Goal: Information Seeking & Learning: Check status

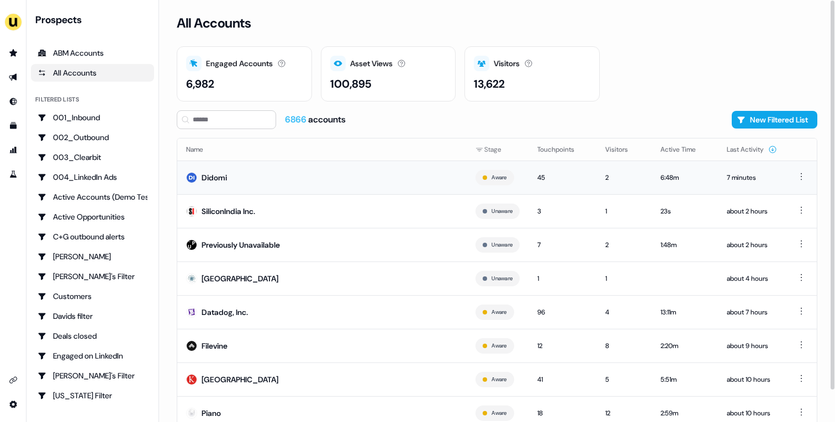
click at [281, 188] on td "Didomi" at bounding box center [321, 178] width 289 height 34
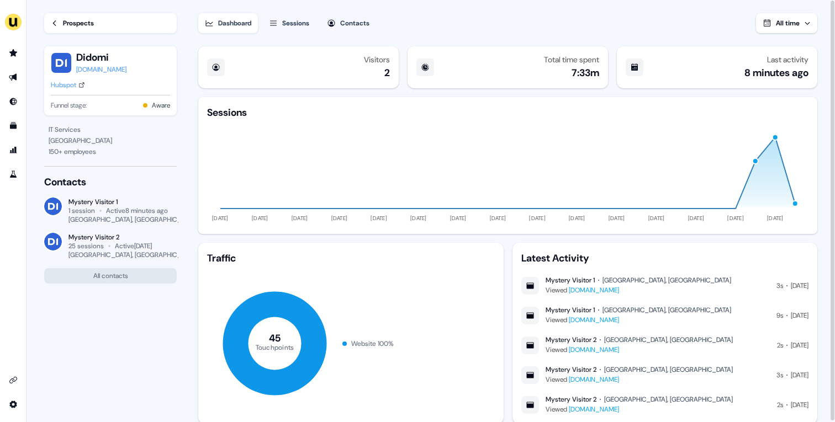
click at [76, 25] on div "Prospects" at bounding box center [78, 23] width 31 height 11
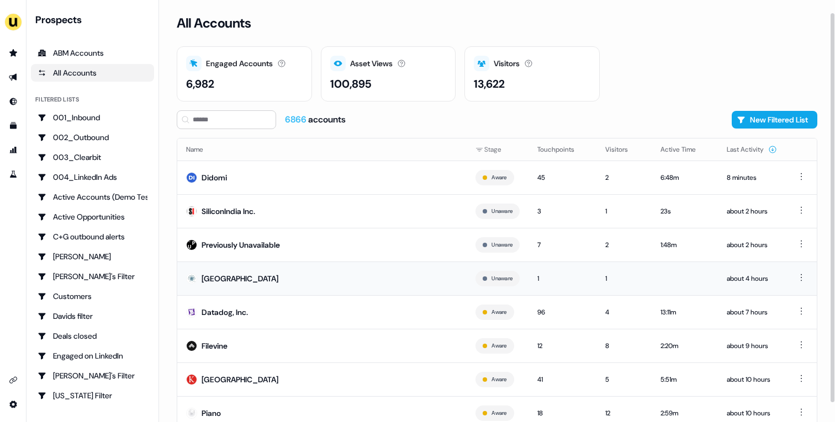
scroll to position [34, 0]
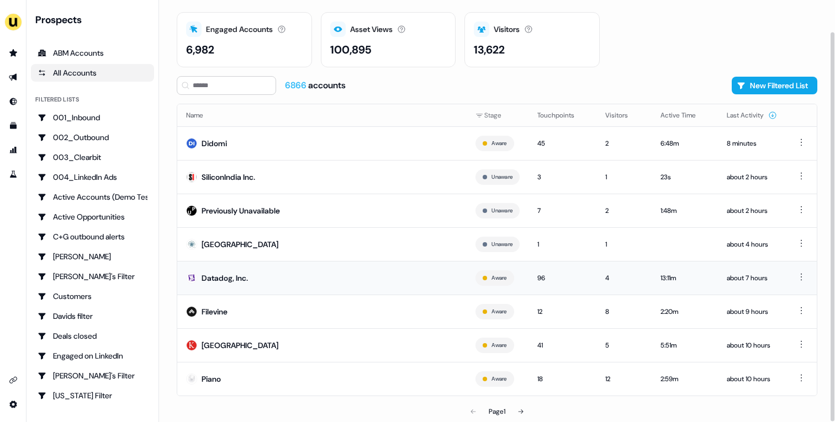
click at [388, 280] on td "Datadog, Inc." at bounding box center [321, 278] width 289 height 34
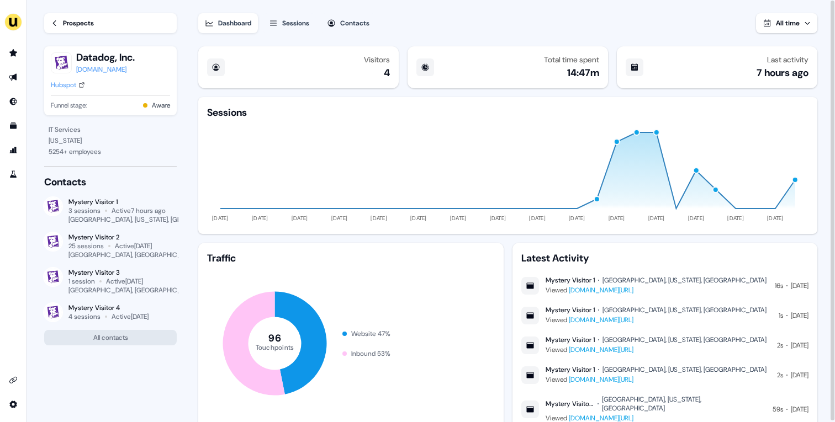
click at [295, 25] on div "Sessions" at bounding box center [295, 23] width 27 height 11
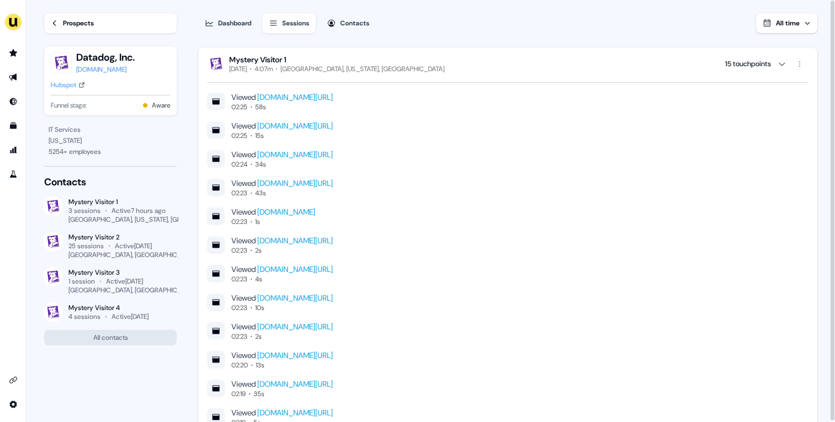
scroll to position [367, 0]
click at [802, 67] on html "For the best experience switch devices to a bigger screen. Go to Userled.io Loa…" at bounding box center [417, 211] width 835 height 422
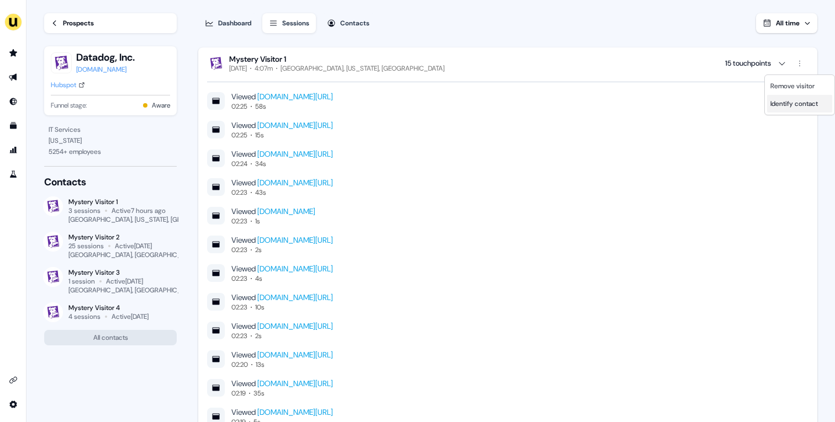
click at [791, 104] on span "Identify contact" at bounding box center [793, 103] width 47 height 9
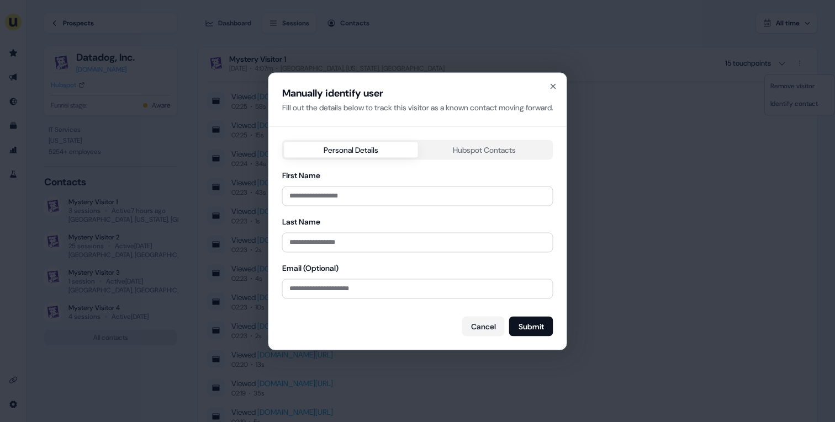
click at [475, 148] on div "Manually identify user Fill out the details below to track this visitor as a kn…" at bounding box center [418, 211] width 298 height 277
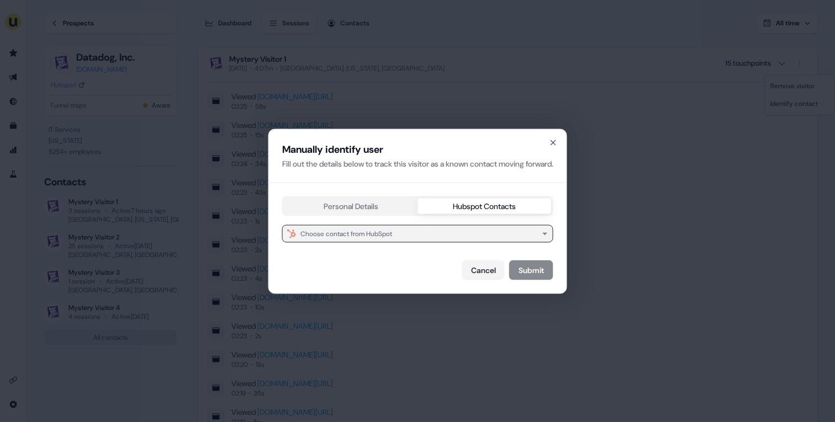
click at [402, 232] on button "Choose contact from HubSpot" at bounding box center [417, 234] width 271 height 18
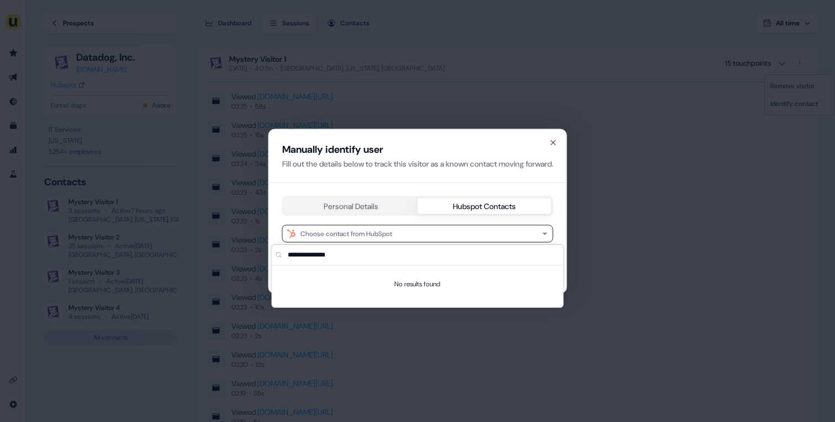
type input "**********"
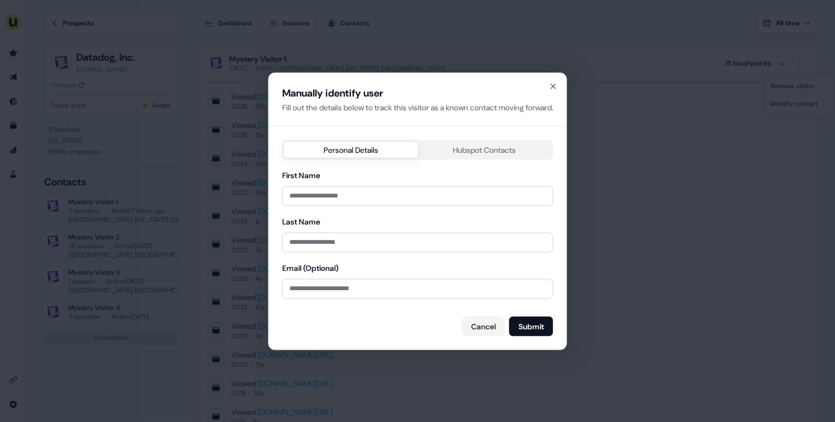
click at [351, 207] on div "Personal Details Hubspot Contacts First Name Last Name Email (Optional) Cancel …" at bounding box center [417, 238] width 271 height 197
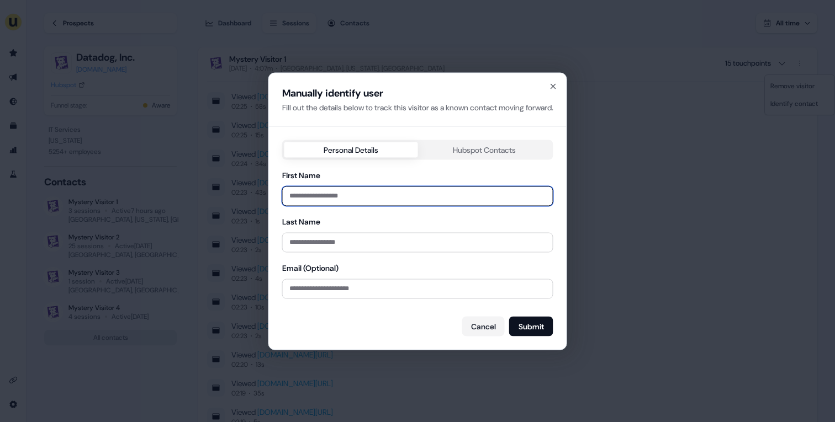
click at [340, 200] on input "First Name" at bounding box center [417, 196] width 271 height 20
type input "*****"
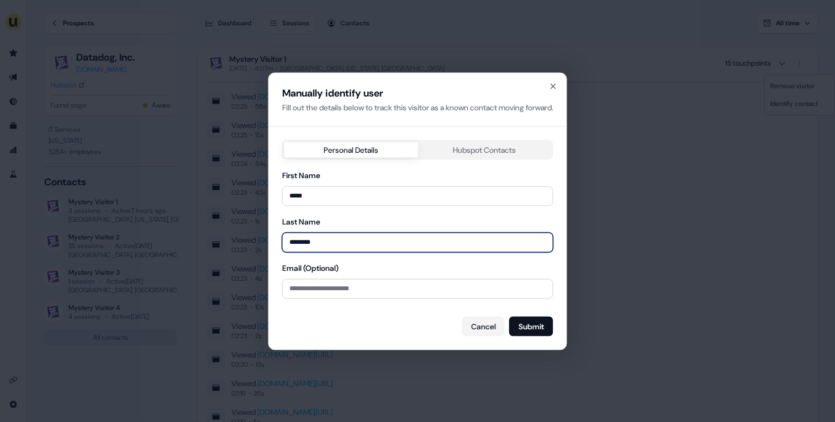
type input "********"
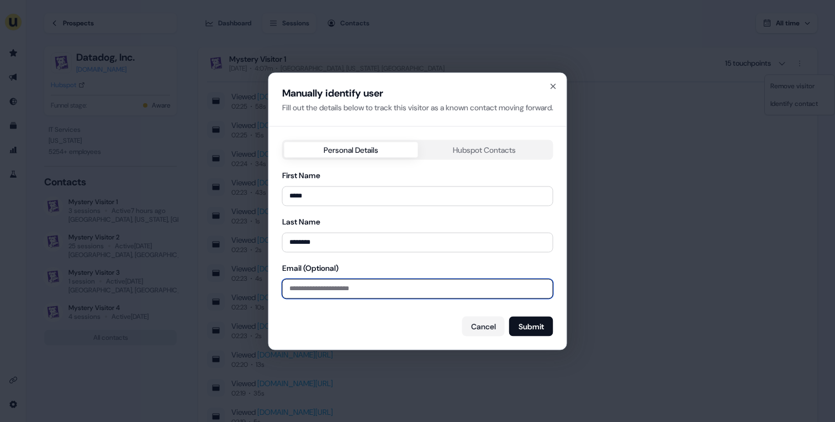
paste input "**********"
type input "**********"
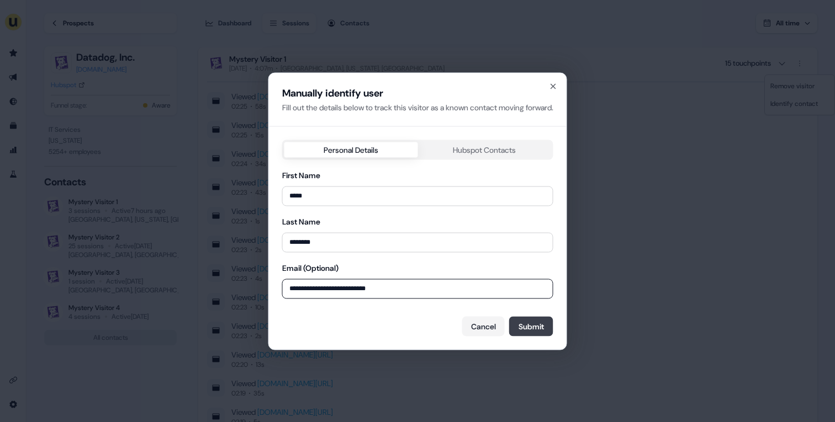
click at [539, 330] on button "Submit" at bounding box center [531, 326] width 44 height 20
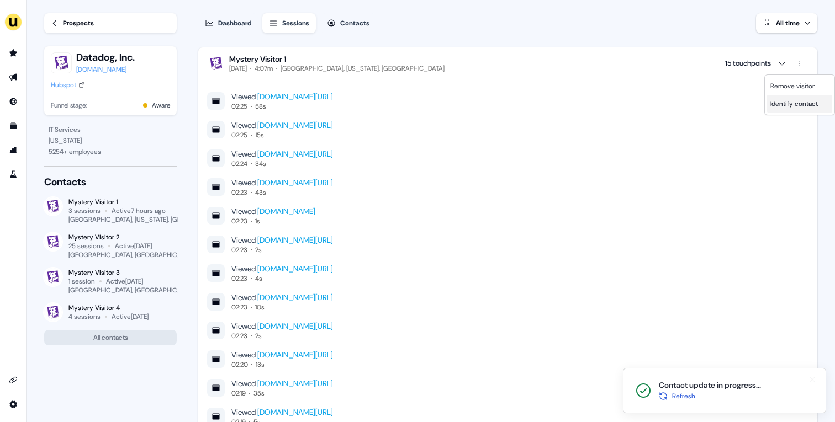
click at [667, 395] on icon "Notifications (F8)" at bounding box center [663, 394] width 7 height 3
click at [682, 395] on span "Refresh" at bounding box center [683, 396] width 23 height 11
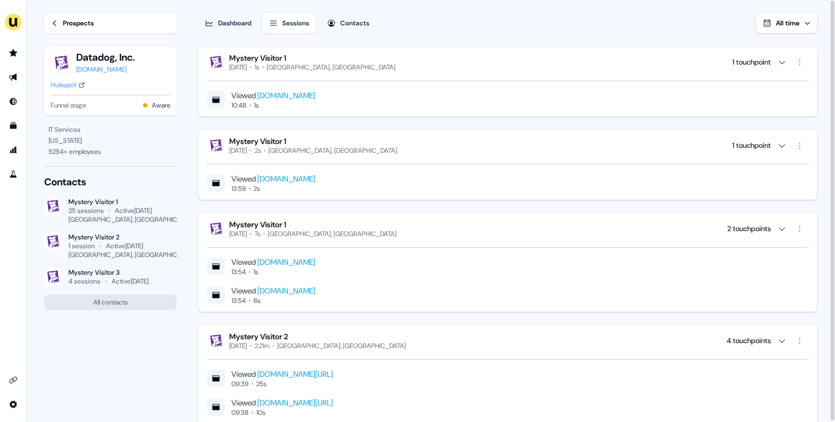
click at [226, 30] on button "Dashboard" at bounding box center [228, 23] width 60 height 20
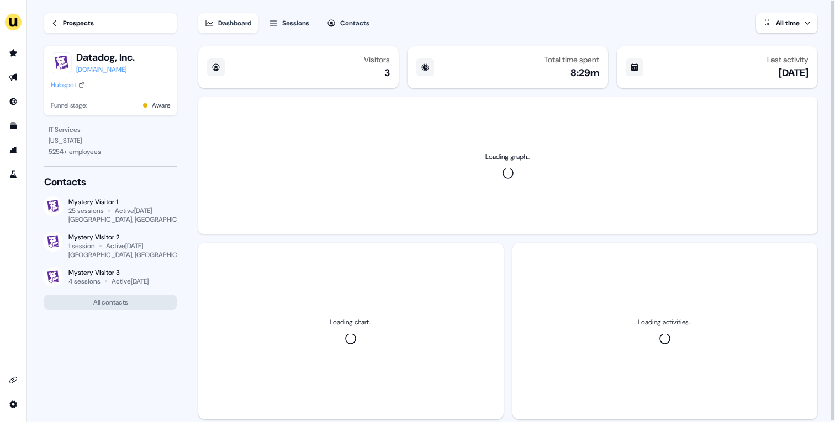
click at [84, 27] on div "Prospects" at bounding box center [78, 23] width 31 height 11
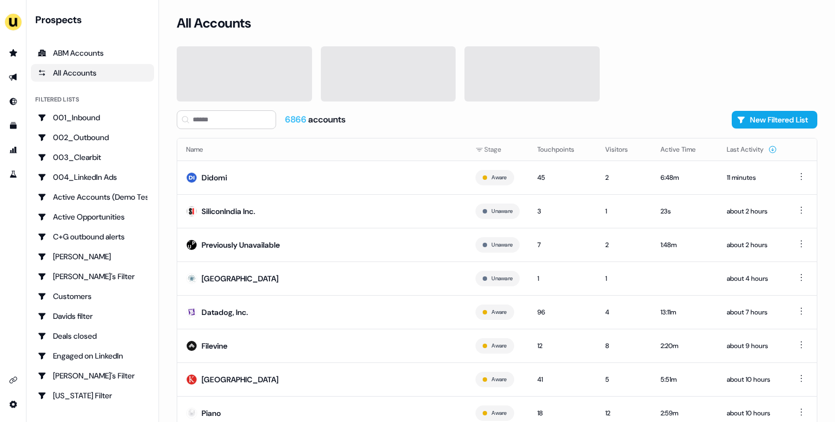
scroll to position [34, 0]
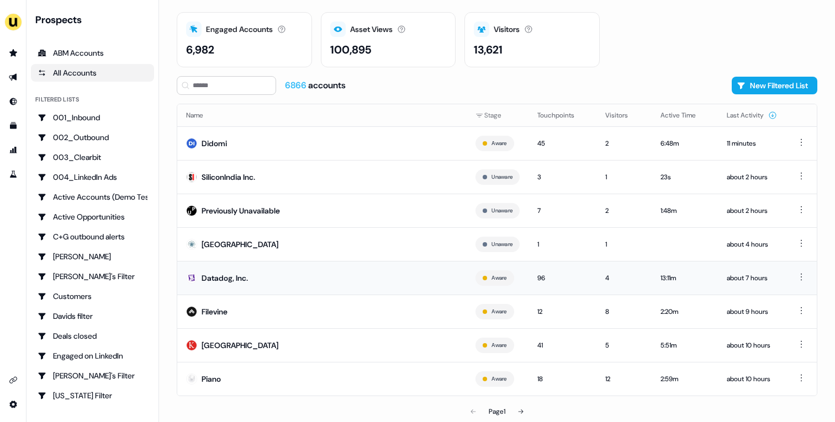
click at [351, 273] on td "Datadog, Inc." at bounding box center [321, 278] width 289 height 34
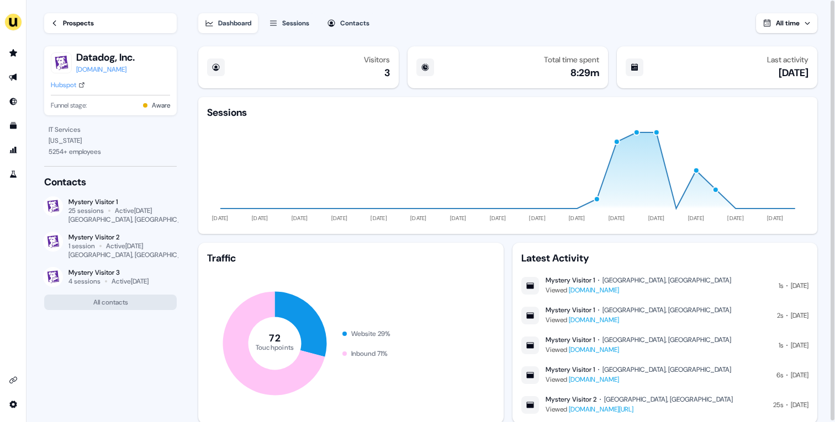
click at [72, 26] on div "Prospects" at bounding box center [78, 23] width 31 height 11
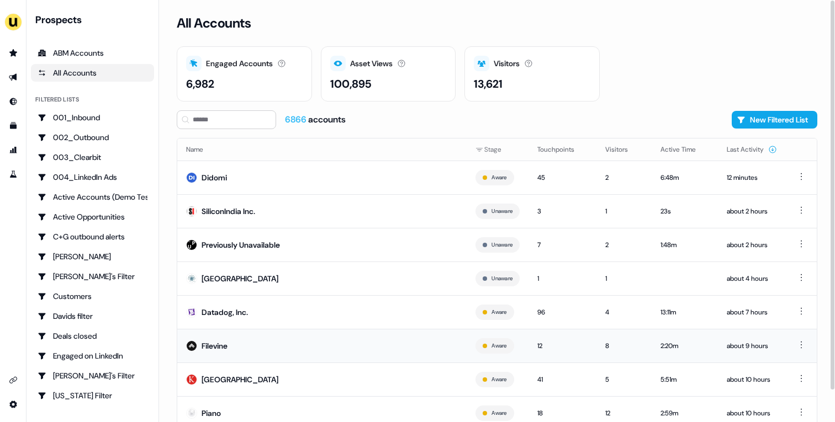
click at [278, 344] on td "Filevine" at bounding box center [321, 346] width 289 height 34
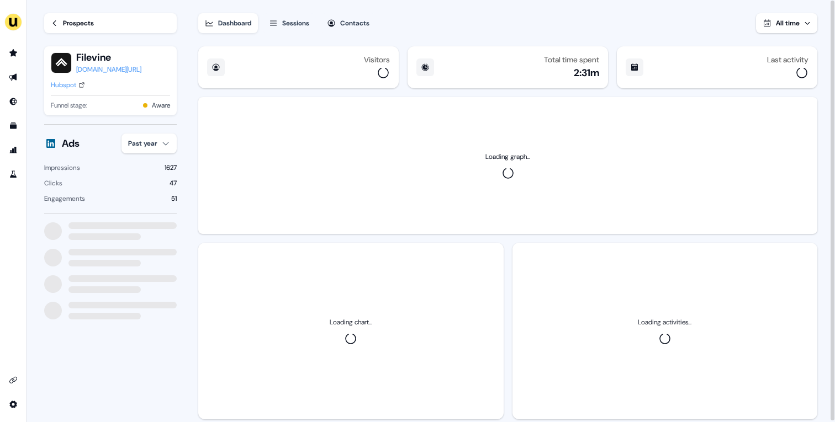
click at [165, 144] on html "For the best experience switch devices to a bigger screen. Go to Userled.io Loa…" at bounding box center [417, 211] width 835 height 422
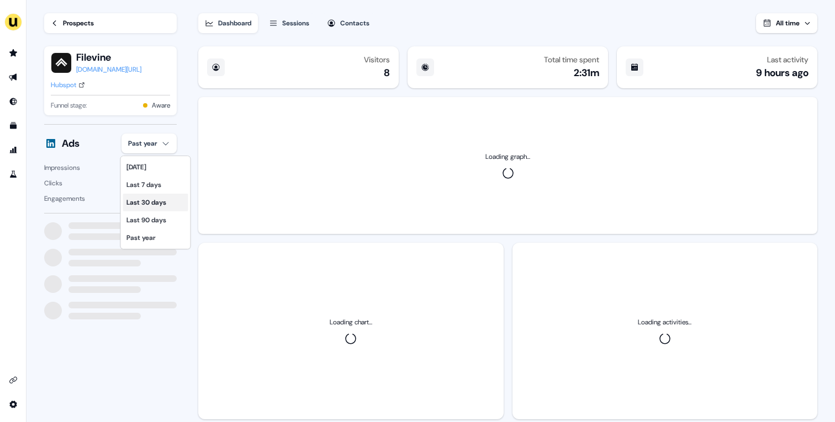
click at [157, 199] on div "Last 30 days" at bounding box center [155, 203] width 65 height 18
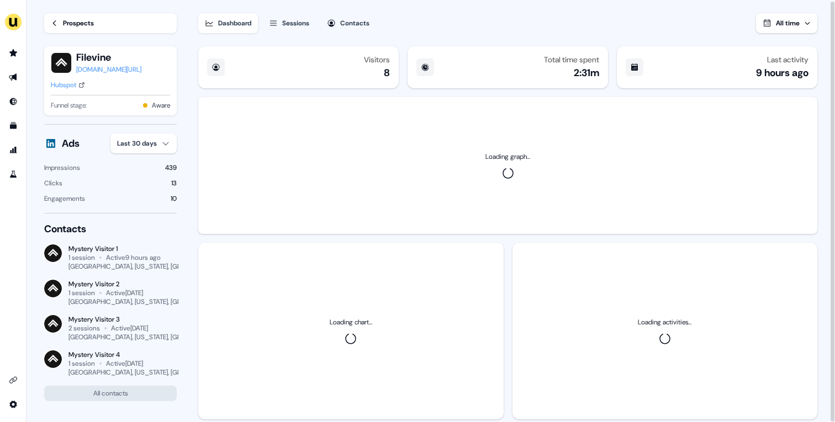
scroll to position [1, 0]
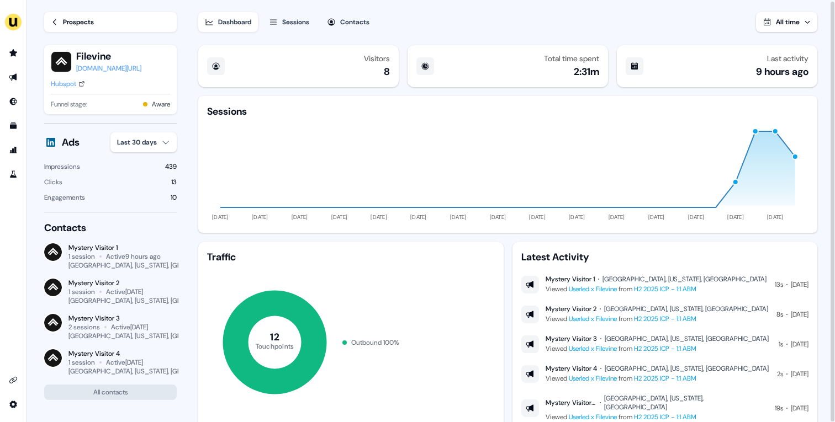
click at [94, 25] on div "Prospects" at bounding box center [78, 22] width 31 height 11
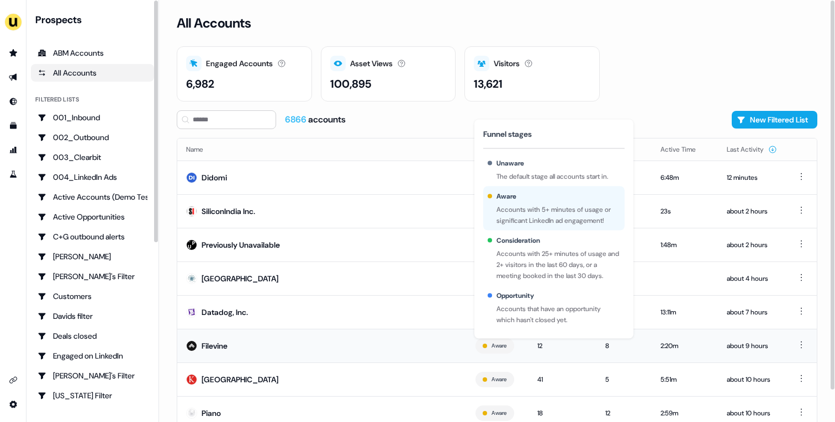
scroll to position [34, 0]
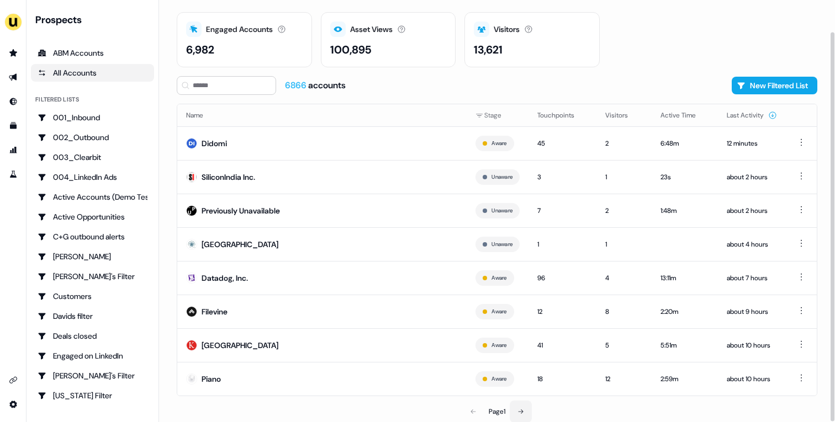
click at [523, 409] on icon at bounding box center [520, 412] width 7 height 7
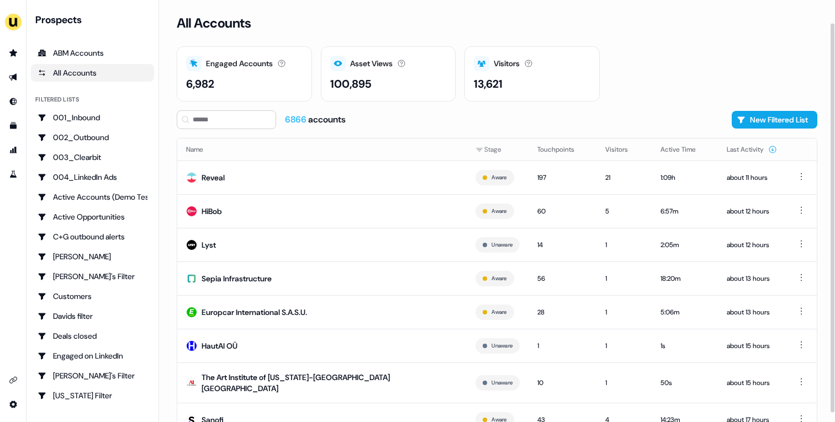
scroll to position [34, 0]
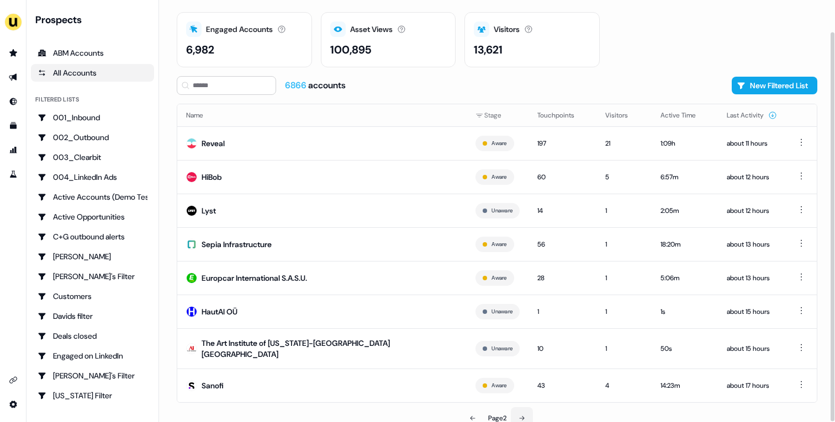
click at [523, 415] on icon at bounding box center [522, 418] width 7 height 7
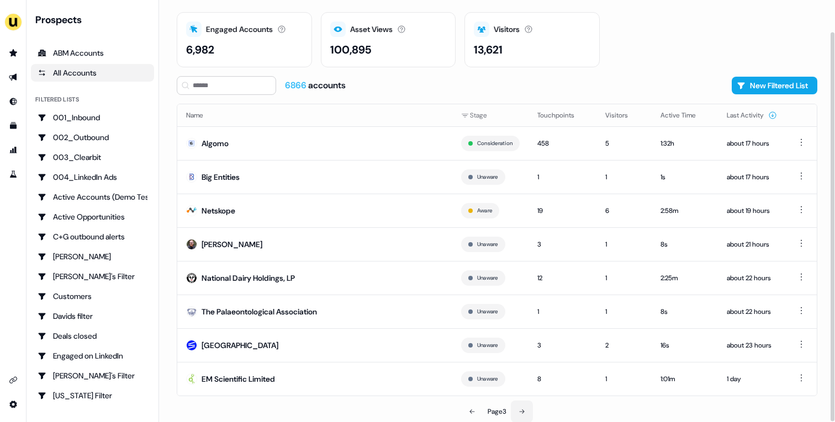
scroll to position [34, 0]
click at [523, 409] on icon at bounding box center [522, 412] width 7 height 7
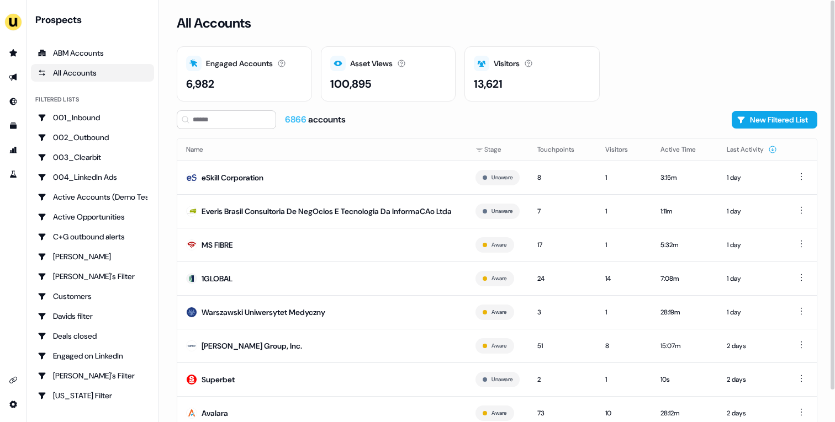
scroll to position [41, 0]
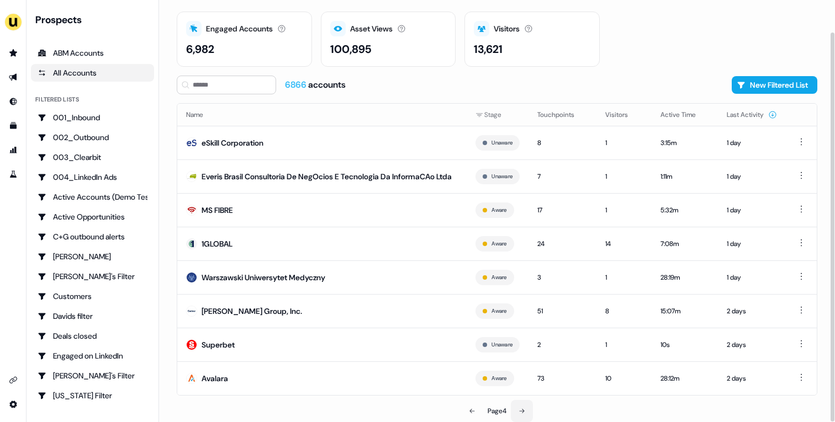
click at [523, 409] on icon at bounding box center [522, 411] width 7 height 7
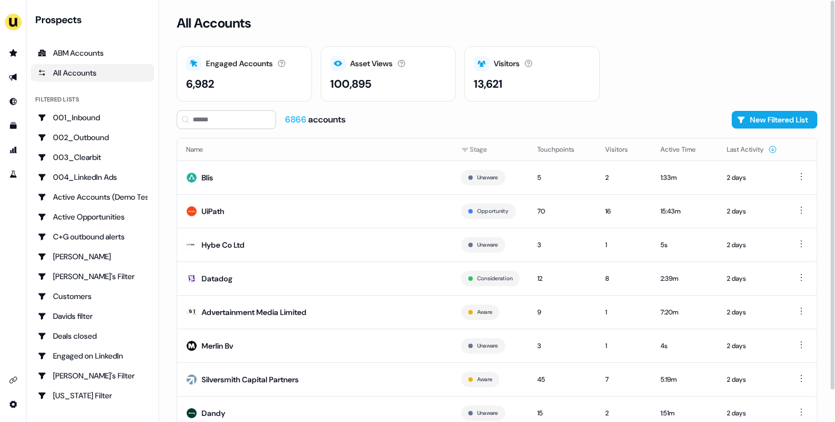
scroll to position [34, 0]
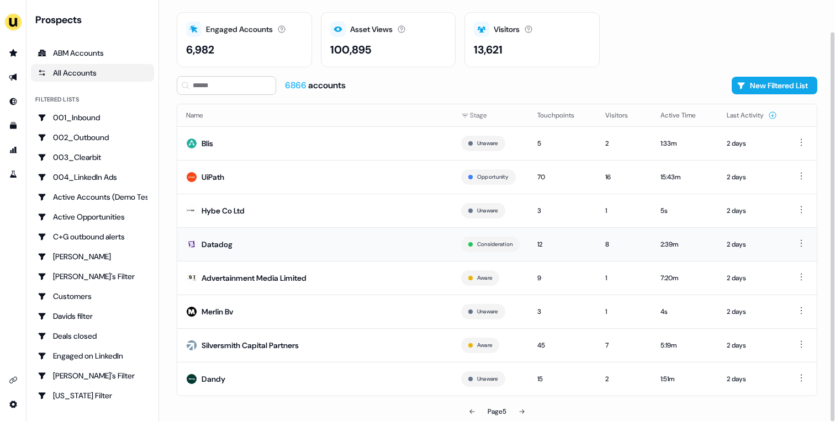
click at [354, 234] on td "Datadog" at bounding box center [314, 245] width 275 height 34
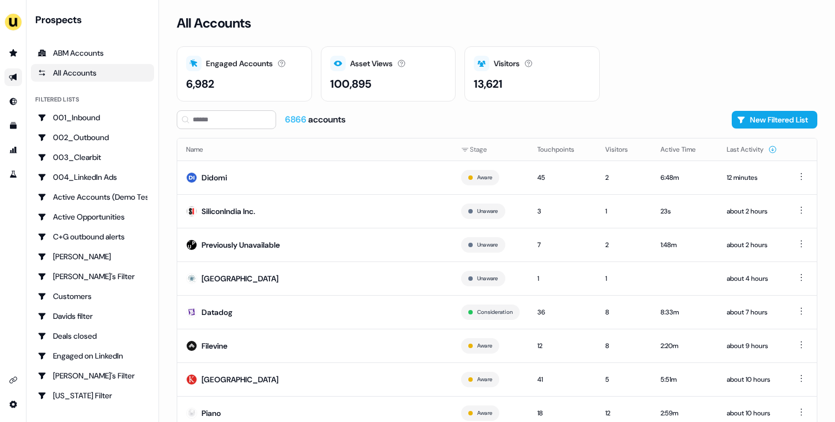
click at [8, 80] on link "Go to outbound experience" at bounding box center [13, 77] width 18 height 18
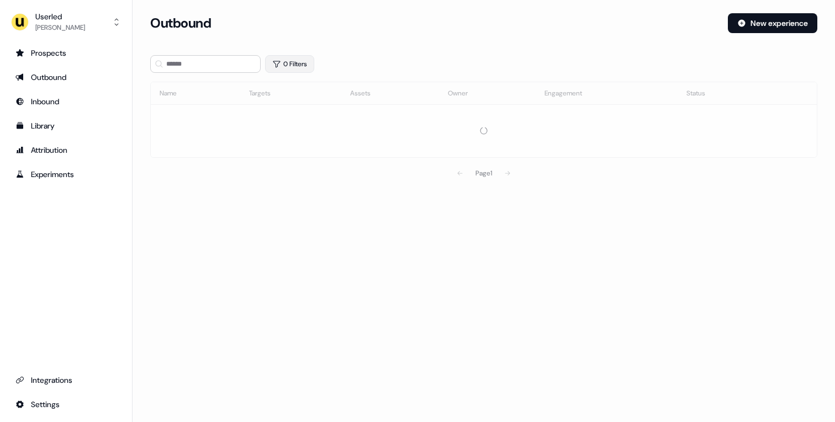
click at [285, 66] on button "0 Filters" at bounding box center [289, 64] width 49 height 18
click at [297, 115] on html "For the best experience switch devices to a bigger screen. Go to [DOMAIN_NAME] …" at bounding box center [417, 211] width 835 height 422
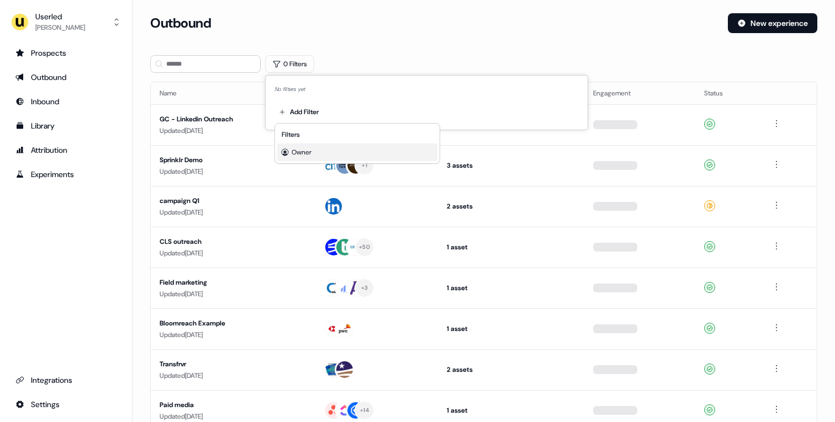
click at [316, 154] on div "Owner" at bounding box center [357, 153] width 160 height 18
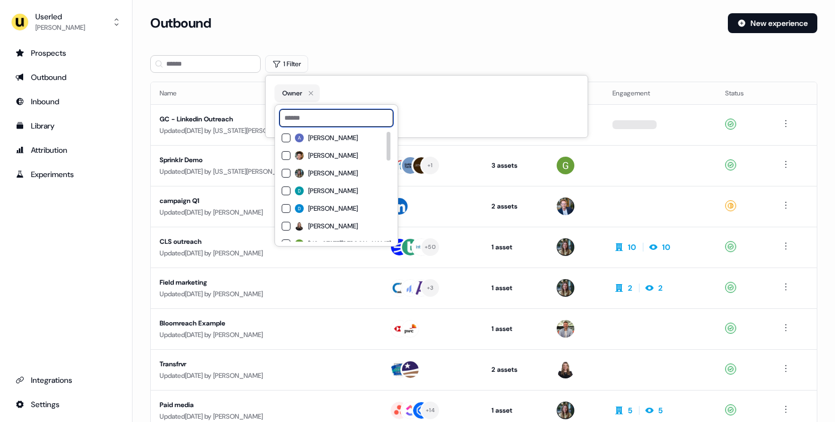
click at [330, 116] on input at bounding box center [336, 118] width 114 height 18
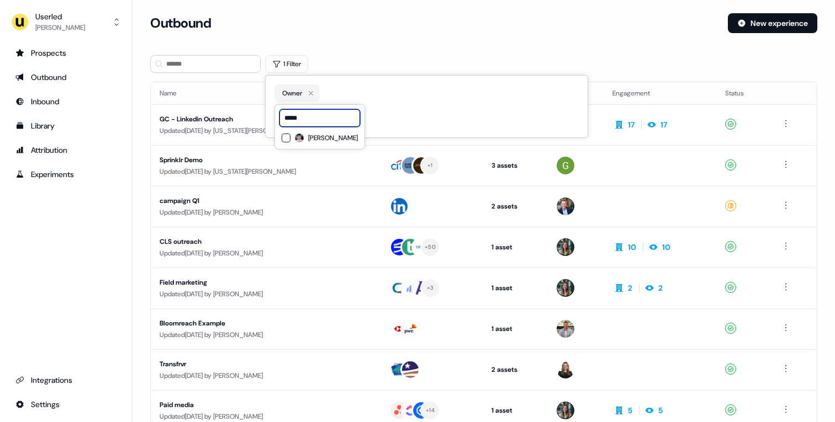
type input "*****"
click at [327, 137] on span "[PERSON_NAME]" at bounding box center [333, 138] width 50 height 9
click at [379, 44] on div "Outbound New experience" at bounding box center [483, 29] width 667 height 33
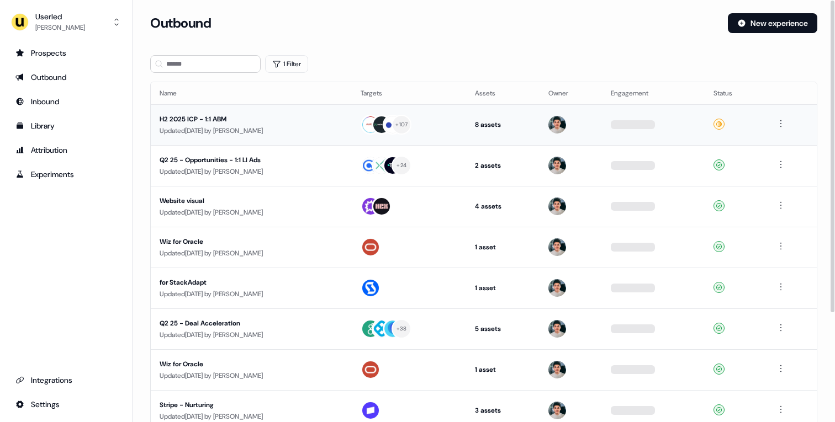
click at [316, 119] on div "H2 2025 ICP - 1:1 ABM" at bounding box center [251, 119] width 183 height 11
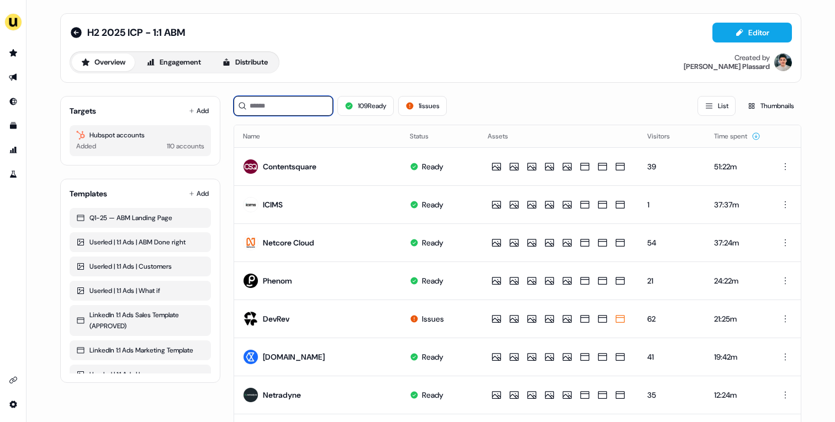
click at [323, 109] on input at bounding box center [283, 106] width 99 height 20
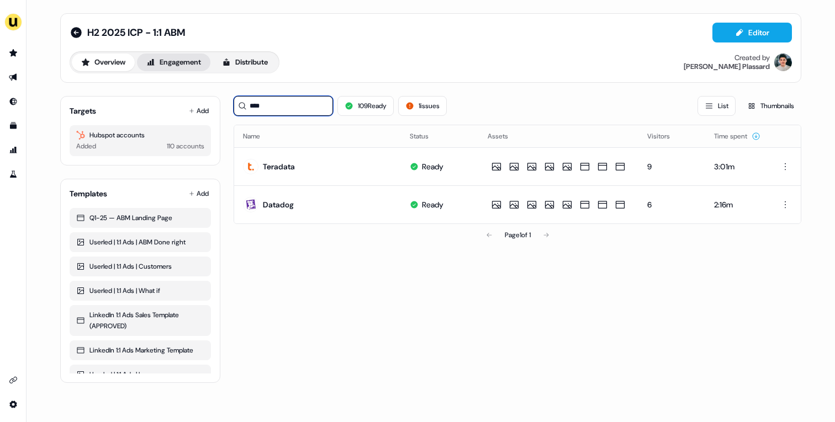
type input "****"
click at [172, 67] on button "Engagement" at bounding box center [173, 63] width 73 height 18
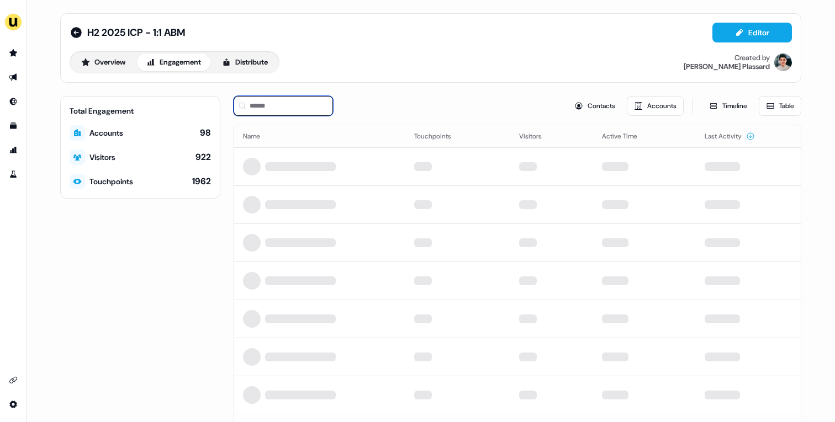
click at [295, 107] on input at bounding box center [283, 106] width 99 height 20
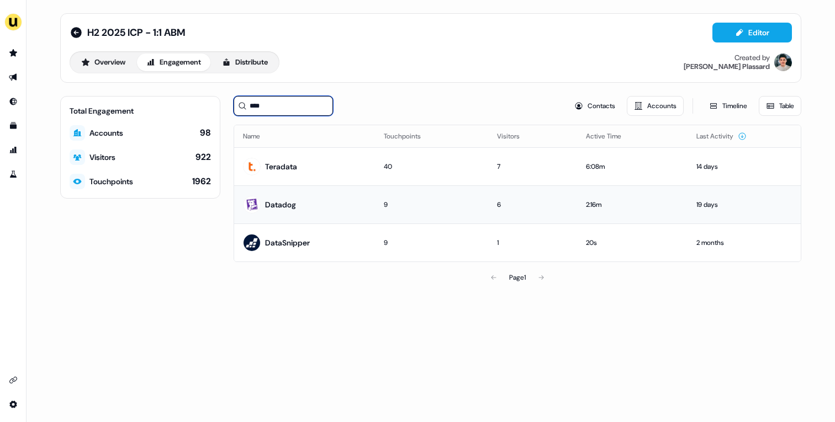
type input "****"
click at [366, 202] on td "Datadog" at bounding box center [304, 205] width 141 height 38
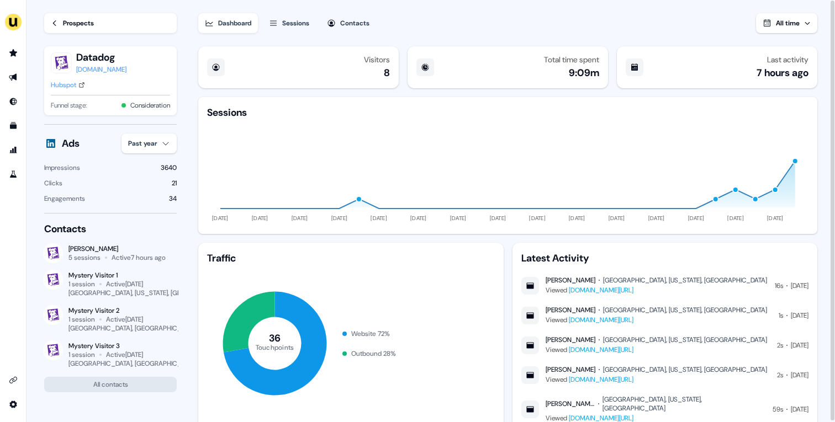
click at [287, 25] on div "Sessions" at bounding box center [295, 23] width 27 height 11
